Goal: Task Accomplishment & Management: Use online tool/utility

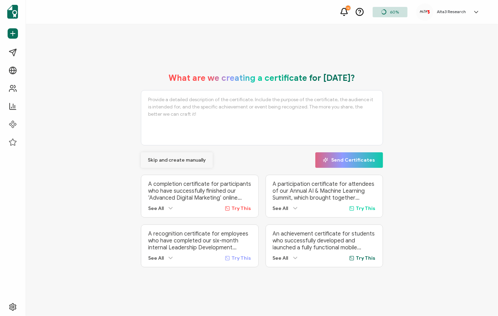
click at [187, 159] on span "Skip and create manually" at bounding box center [177, 160] width 58 height 5
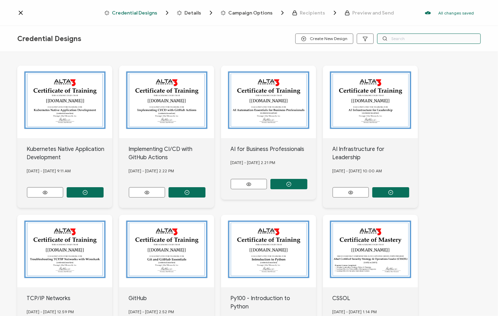
click at [411, 39] on input "text" at bounding box center [429, 39] width 104 height 10
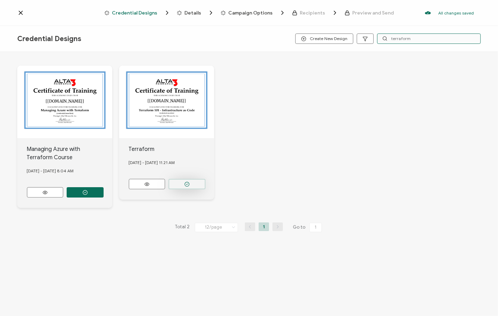
type input "terraform"
click at [194, 181] on button "button" at bounding box center [187, 184] width 37 height 10
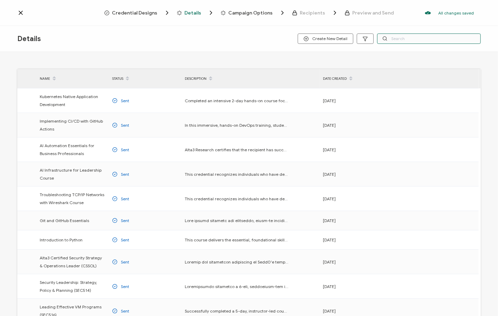
click at [398, 42] on input "text" at bounding box center [429, 39] width 104 height 10
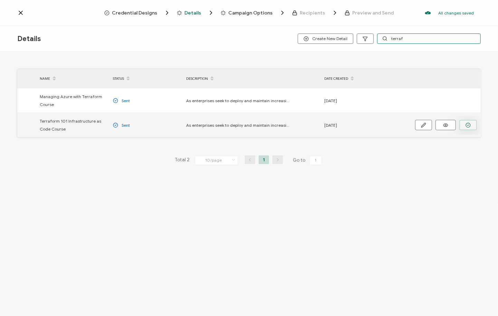
type input "terraf"
click at [467, 123] on circle "button" at bounding box center [468, 125] width 4 height 4
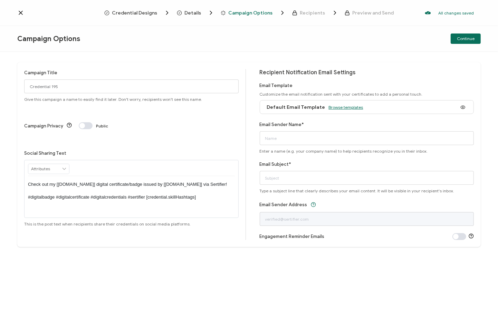
click at [344, 107] on span "Browse templates" at bounding box center [346, 107] width 35 height 5
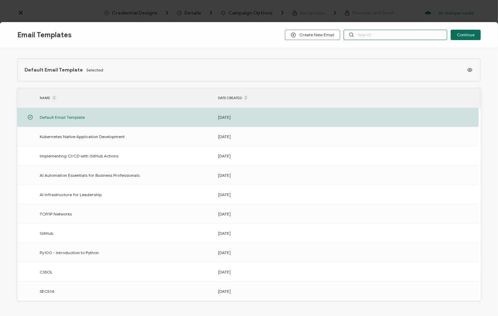
click at [365, 38] on input "text" at bounding box center [396, 35] width 104 height 10
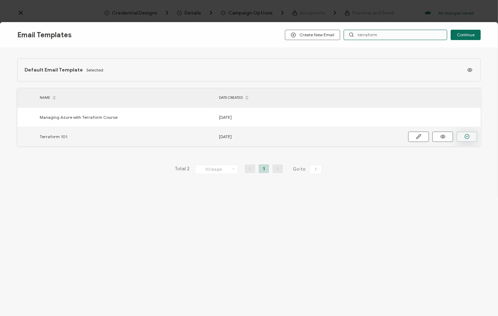
type input "terraform"
click at [460, 134] on button "button" at bounding box center [467, 137] width 21 height 10
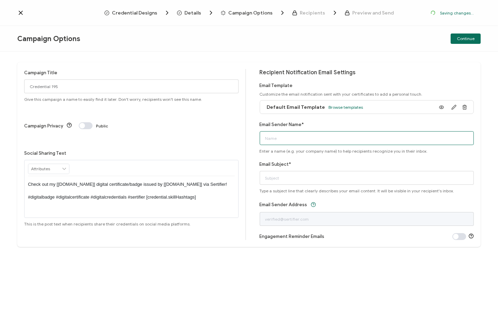
click at [340, 136] on input "Email Sender Name*" at bounding box center [367, 138] width 215 height 14
click at [346, 134] on input "Email Sender Name*" at bounding box center [367, 138] width 215 height 14
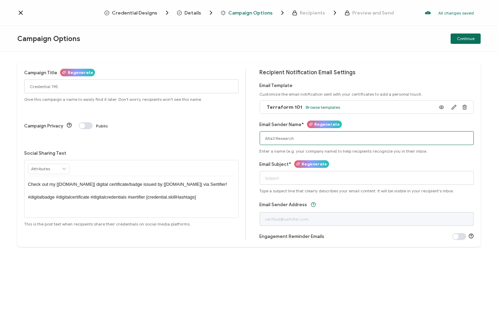
type input "Alta3 Research"
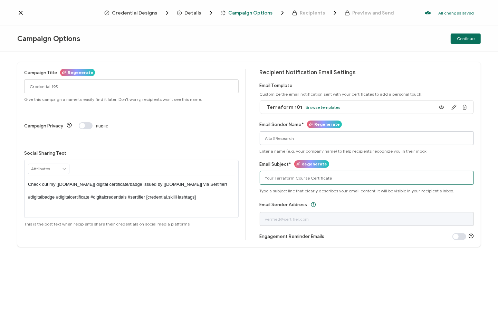
type input "Your Terraform Course Certificate"
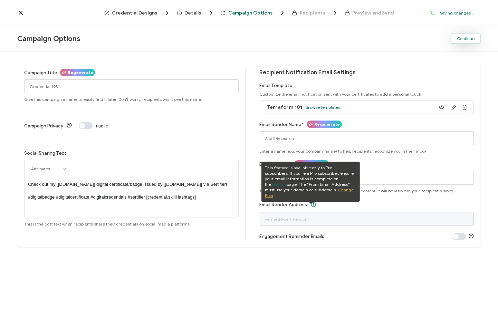
click at [467, 38] on span "Continue" at bounding box center [466, 39] width 18 height 4
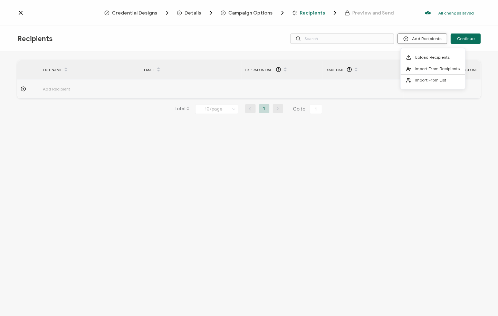
click at [424, 38] on button "Add Recipients" at bounding box center [423, 39] width 50 height 10
click at [419, 57] on span "Upload Recipients" at bounding box center [432, 57] width 35 height 5
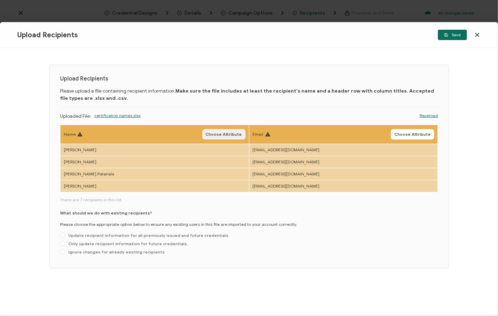
click at [213, 134] on span "Choose Attribute" at bounding box center [224, 134] width 36 height 4
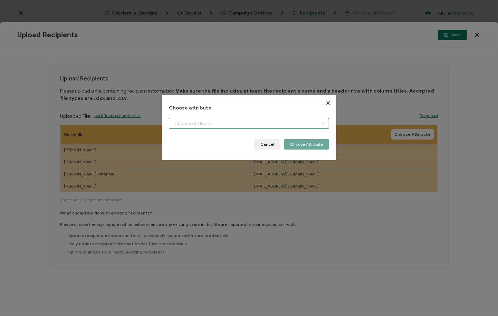
click at [201, 125] on input "dialog" at bounding box center [249, 123] width 161 height 11
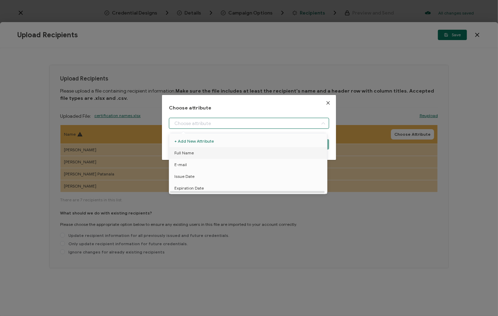
click at [196, 155] on li "Full Name" at bounding box center [250, 153] width 164 height 12
type input "Full Name"
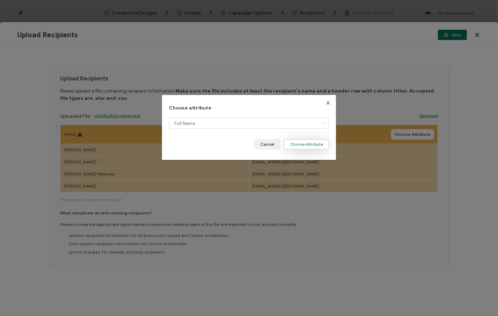
drag, startPoint x: 300, startPoint y: 147, endPoint x: 317, endPoint y: 144, distance: 17.6
click at [300, 146] on button "Choose Attribute" at bounding box center [306, 144] width 45 height 10
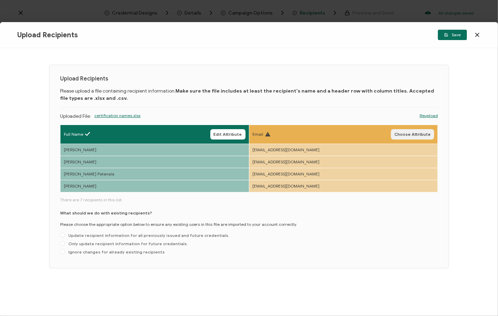
click at [413, 133] on span "Choose Attribute" at bounding box center [413, 134] width 36 height 4
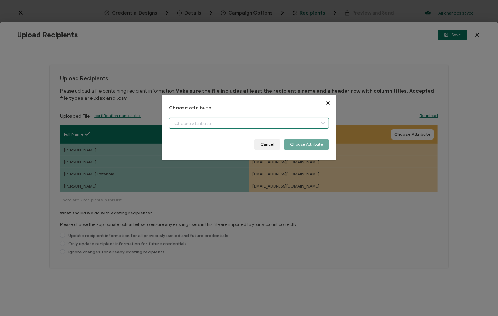
click at [290, 124] on input "dialog" at bounding box center [249, 123] width 161 height 11
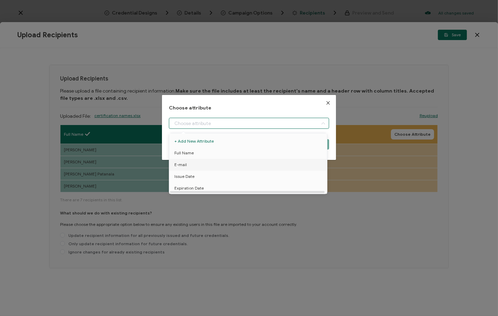
click at [212, 164] on li "E-mail" at bounding box center [250, 165] width 164 height 12
type input "E-mail"
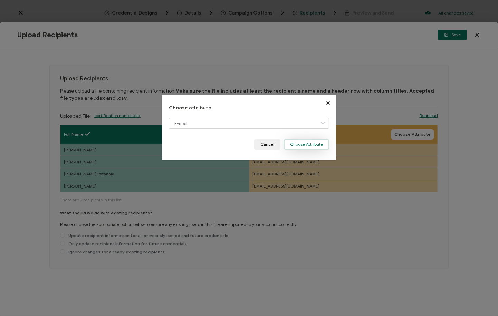
click at [307, 141] on button "Choose Attribute" at bounding box center [306, 144] width 45 height 10
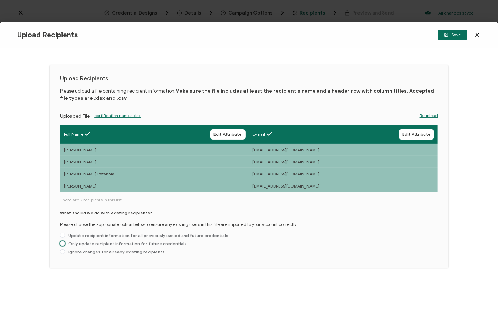
click at [92, 243] on span "Only update recipient information for future credentials." at bounding box center [126, 243] width 123 height 5
click at [65, 243] on input "Only update recipient information for future credentials." at bounding box center [62, 244] width 5 height 6
radio input "true"
click at [449, 35] on span "Save" at bounding box center [452, 35] width 17 height 4
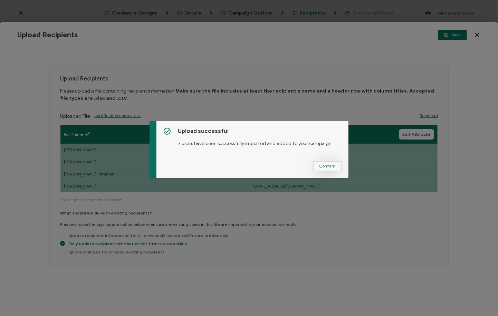
click at [323, 167] on span "Confirm" at bounding box center [327, 166] width 16 height 4
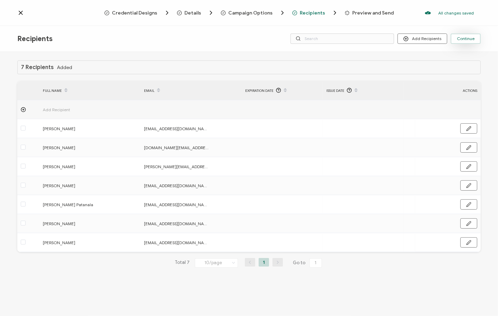
click at [467, 37] on span "Continue" at bounding box center [466, 39] width 18 height 4
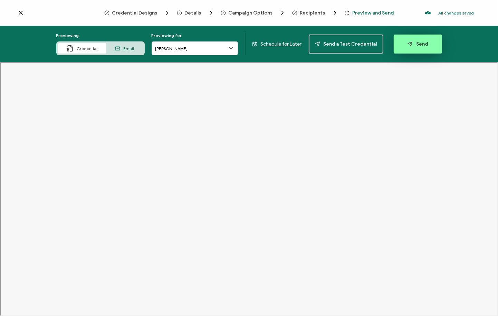
click at [408, 46] on icon "button" at bounding box center [410, 43] width 5 height 5
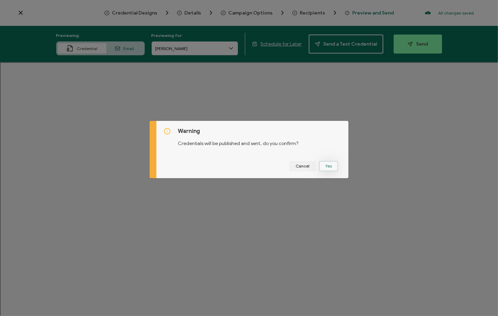
click at [323, 166] on button "Yes" at bounding box center [328, 166] width 19 height 10
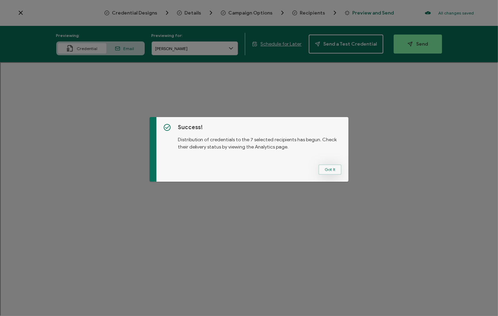
click at [327, 169] on button "Got It" at bounding box center [330, 170] width 23 height 10
